Goal: Communication & Community: Answer question/provide support

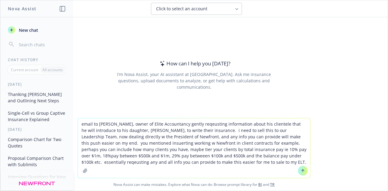
type textarea "email to [PERSON_NAME], owner of Elite Accountancy gently reqeusting informatio…"
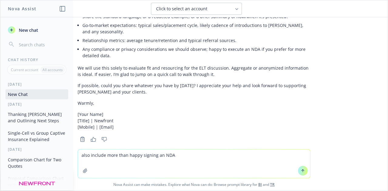
scroll to position [234, 0]
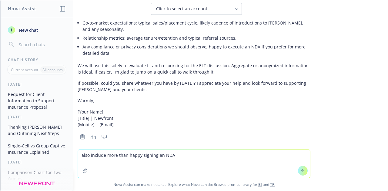
type textarea "also include more than happy signing an NDA"
click at [302, 172] on icon at bounding box center [303, 171] width 4 height 4
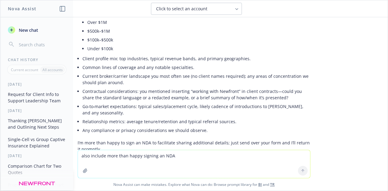
scroll to position [460, 0]
click at [259, 87] on li "Contractual considerations: you mentioned inserting “working with Newfront” in …" at bounding box center [196, 94] width 228 height 15
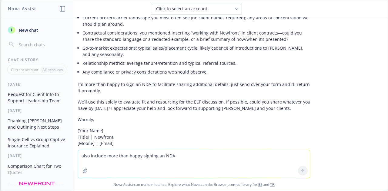
scroll to position [518, 0]
click at [123, 154] on textarea "also include more than happy signing an NDA" at bounding box center [194, 164] width 232 height 28
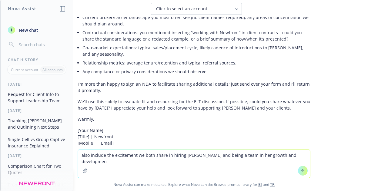
type textarea "also include the excitement we both share in hiring [PERSON_NAME] and being a t…"
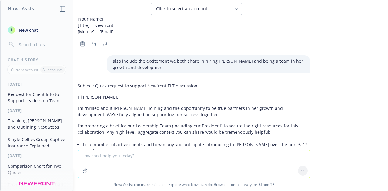
scroll to position [575, 0]
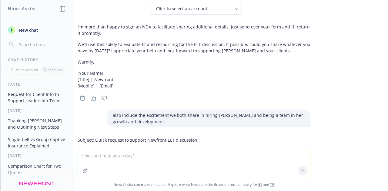
drag, startPoint x: 92, startPoint y: 118, endPoint x: 74, endPoint y: 147, distance: 34.7
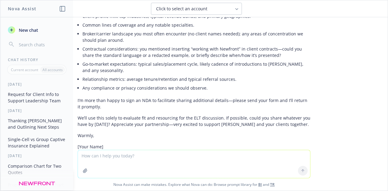
scroll to position [851, 0]
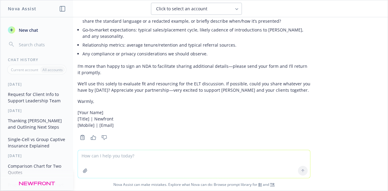
click at [80, 135] on icon "Copy to clipboard" at bounding box center [82, 137] width 5 height 5
